Goal: Check status: Check status

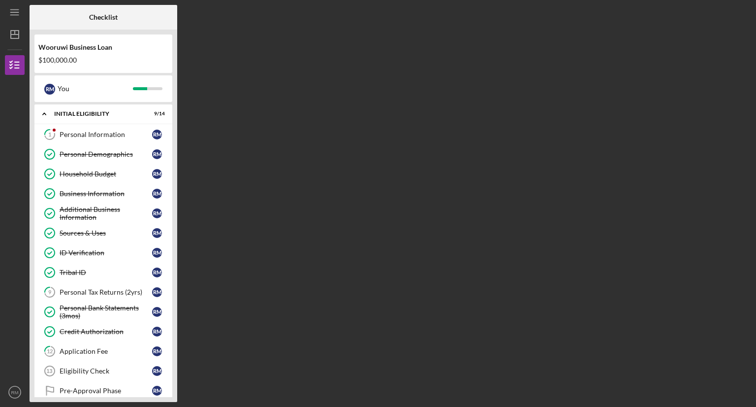
click at [120, 230] on div "Sources & Uses" at bounding box center [106, 233] width 93 height 8
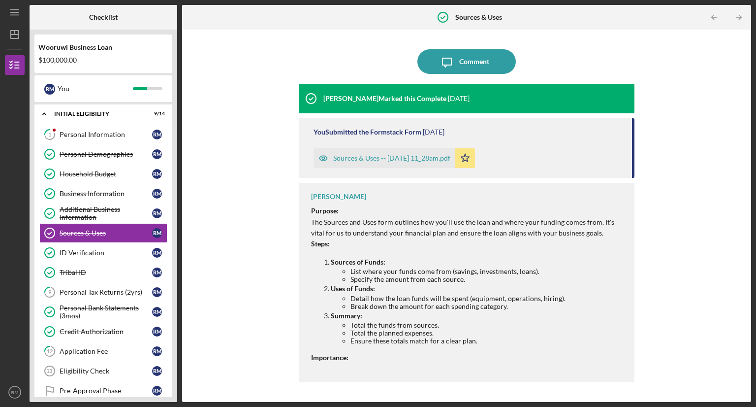
click at [450, 156] on div "Sources & Uses -- [DATE] 11_28am.pdf" at bounding box center [391, 158] width 117 height 8
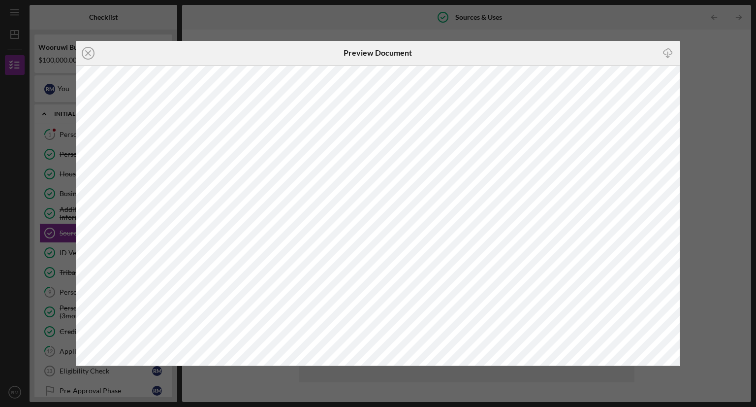
click at [90, 54] on icon "Icon/Close" at bounding box center [88, 53] width 25 height 25
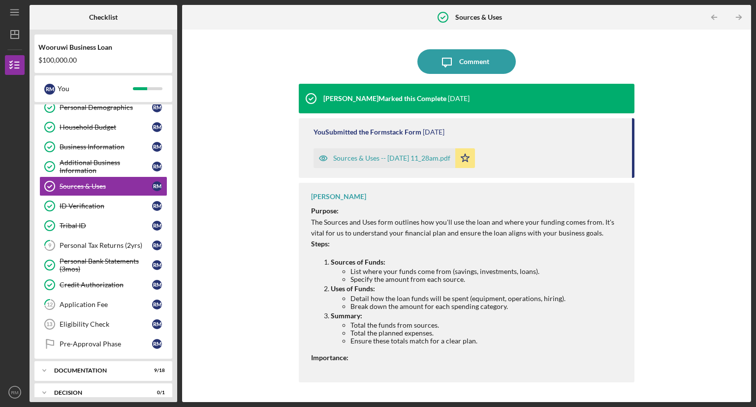
scroll to position [99, 0]
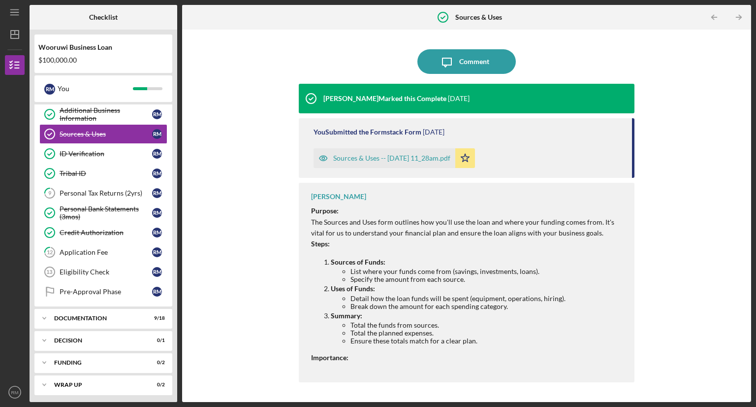
click at [163, 311] on div "Icon/Expander Documentation 9 / 18" at bounding box center [103, 318] width 138 height 20
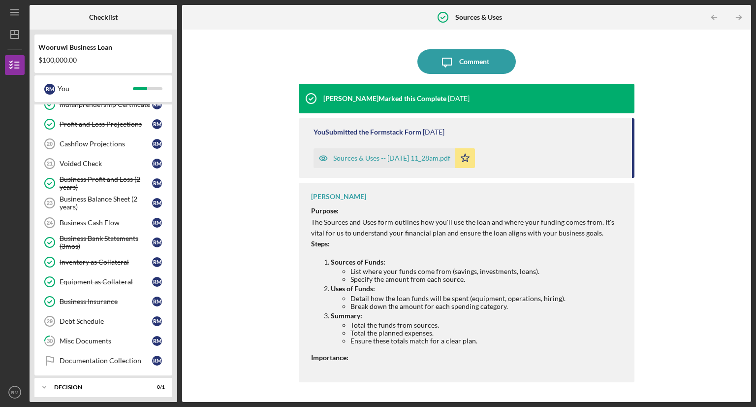
scroll to position [409, 0]
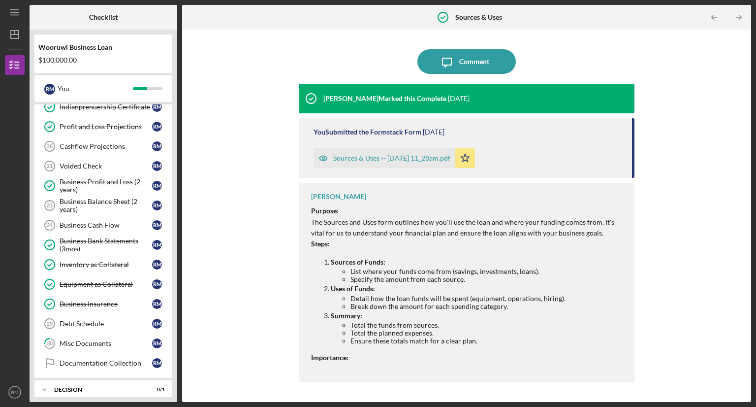
click at [133, 341] on link "30 Misc Documents R M" at bounding box center [103, 343] width 128 height 20
